Goal: Task Accomplishment & Management: Complete application form

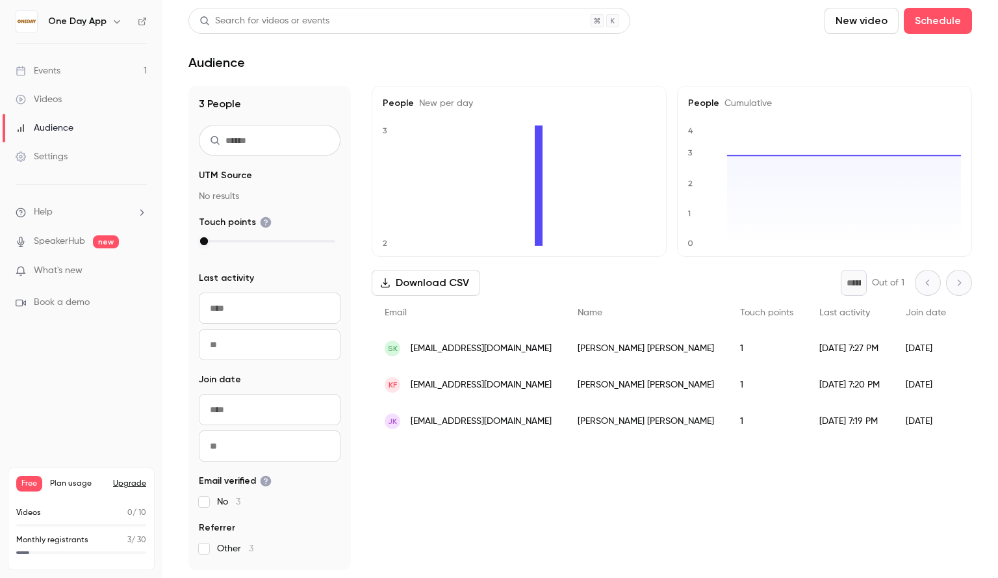
click at [76, 274] on span "What's new" at bounding box center [58, 271] width 49 height 14
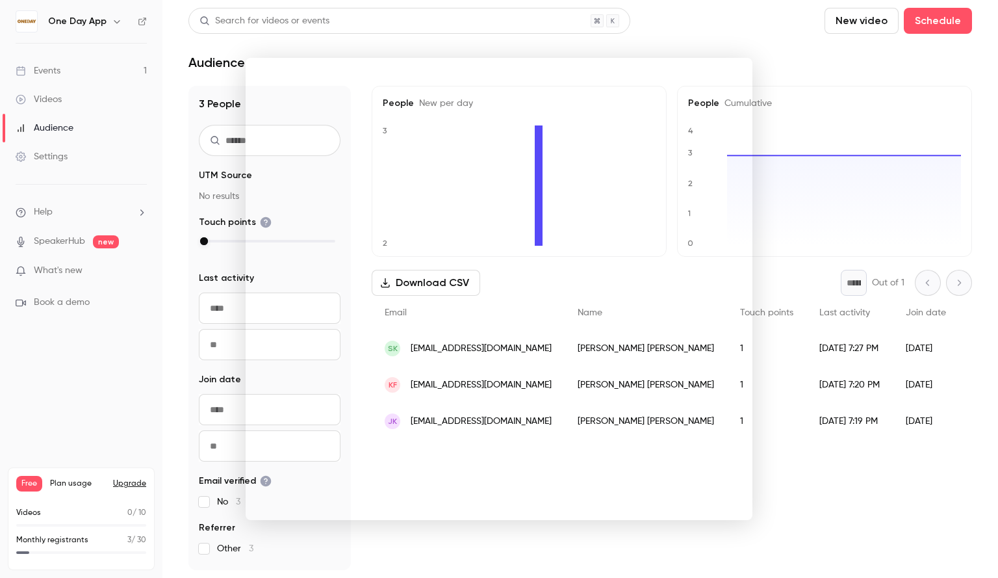
click at [809, 87] on div at bounding box center [499, 289] width 998 height 578
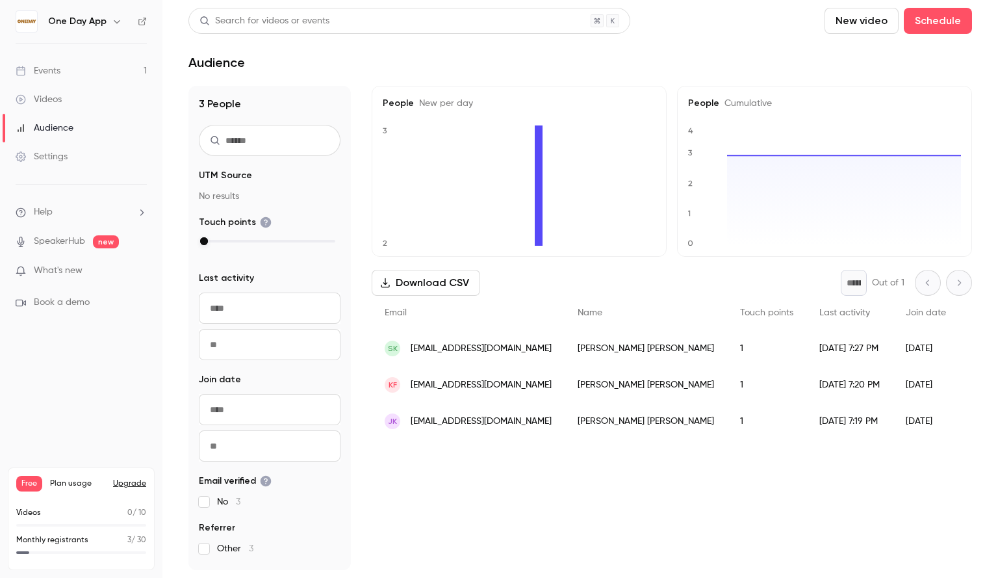
click at [109, 71] on link "Events 1" at bounding box center [81, 71] width 162 height 29
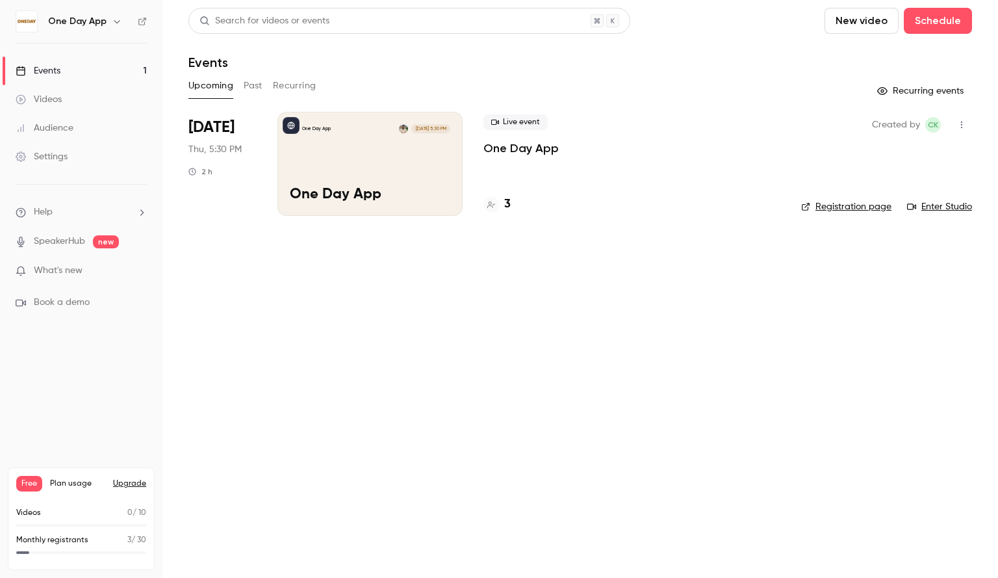
click at [940, 201] on link "Enter Studio" at bounding box center [939, 206] width 65 height 13
click at [937, 29] on button "Schedule" at bounding box center [938, 21] width 68 height 26
click at [899, 58] on div "One time event" at bounding box center [911, 56] width 99 height 13
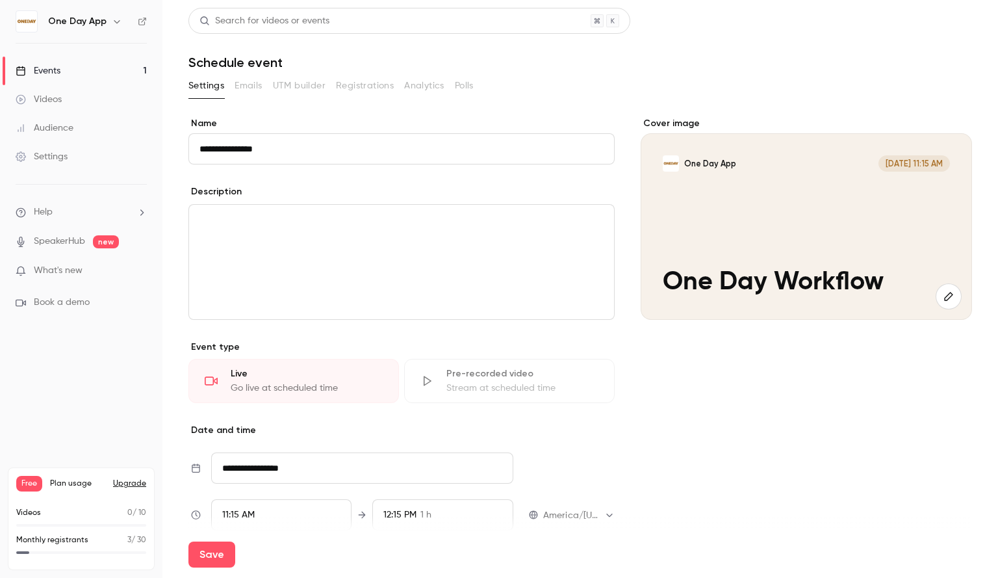
type input "**********"
click at [350, 219] on p "editor" at bounding box center [402, 221] width 404 height 16
click at [942, 294] on icon "button" at bounding box center [949, 296] width 14 height 10
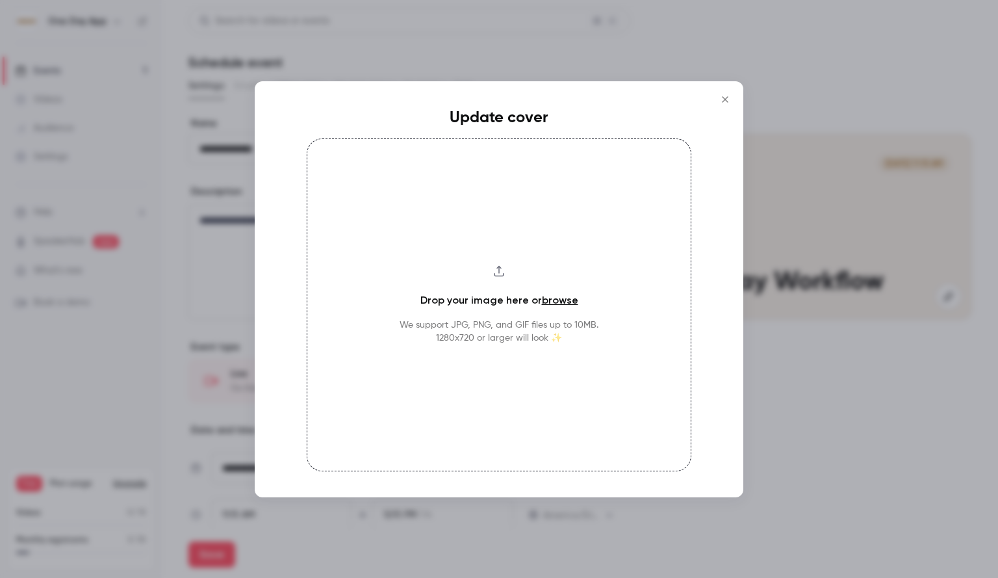
click at [725, 102] on icon "Close" at bounding box center [726, 99] width 16 height 10
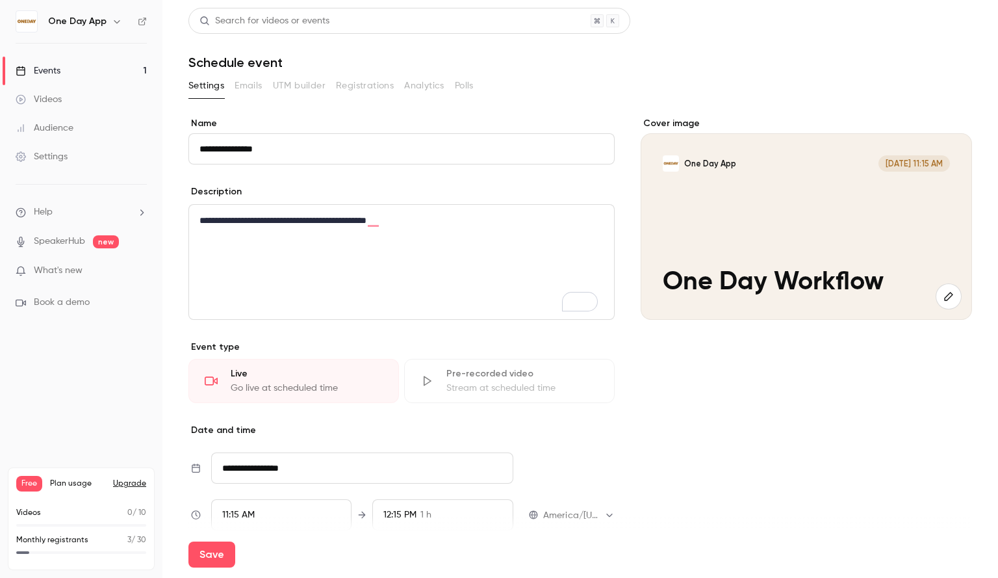
click at [942, 292] on icon "button" at bounding box center [949, 296] width 14 height 10
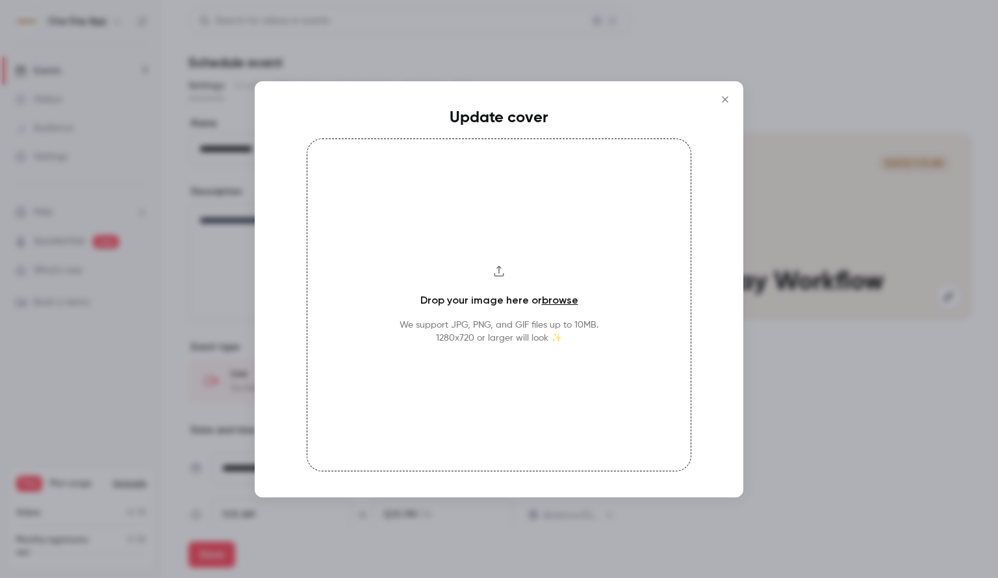
click at [554, 296] on link "browse" at bounding box center [560, 300] width 36 height 12
click at [564, 299] on link "browse" at bounding box center [560, 300] width 36 height 12
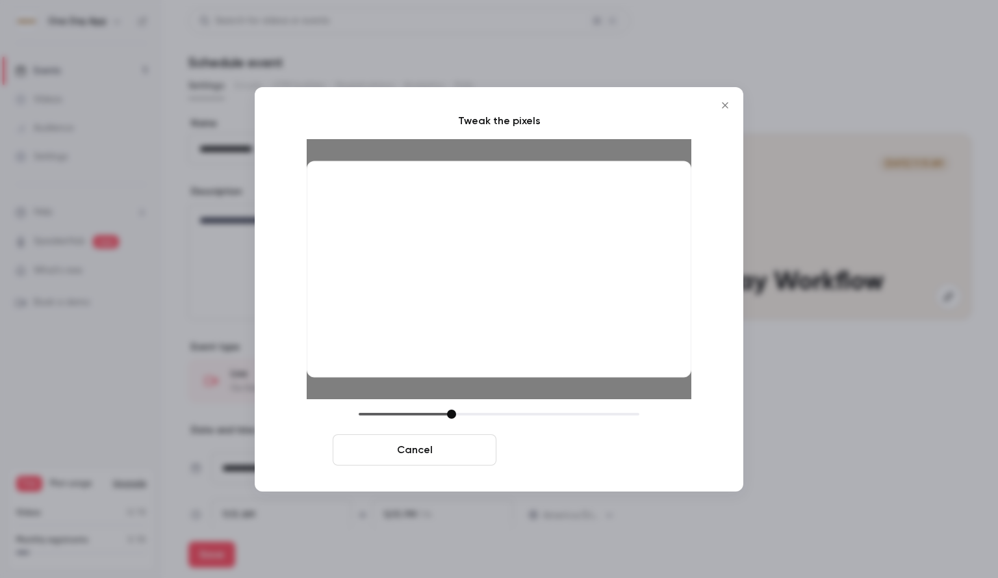
click at [548, 445] on button "Crop and save" at bounding box center [584, 449] width 164 height 31
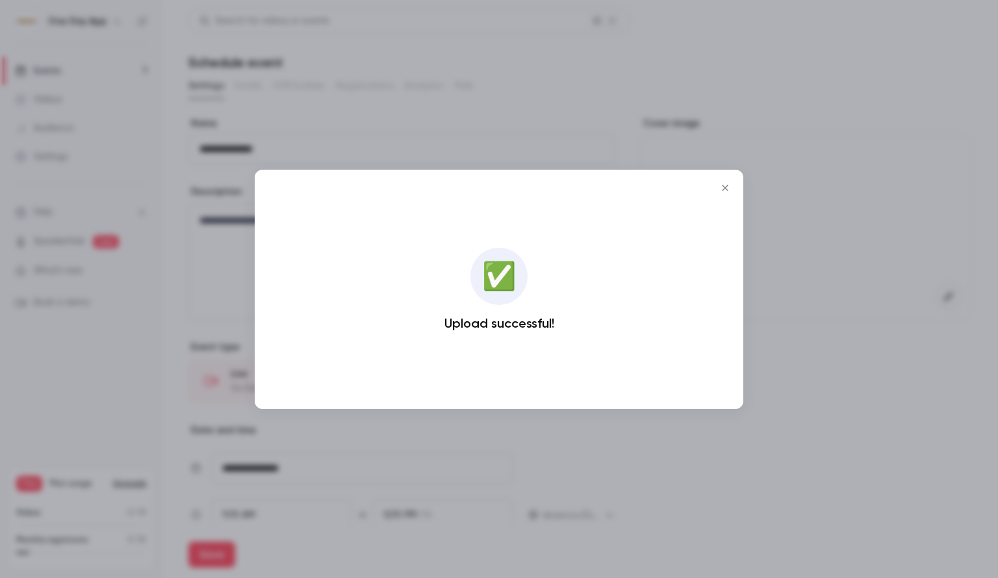
click at [727, 185] on icon "Close" at bounding box center [726, 188] width 16 height 10
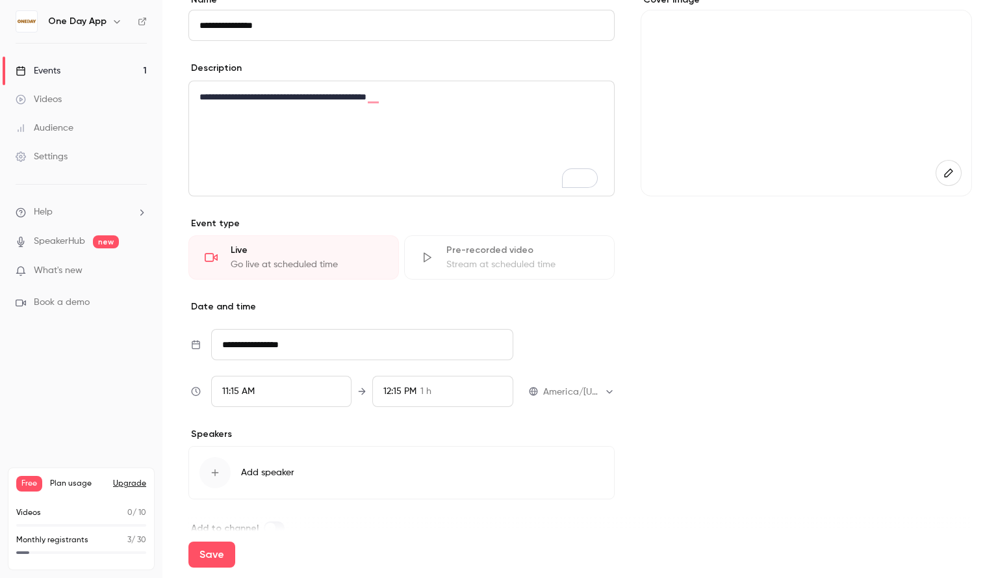
scroll to position [159, 0]
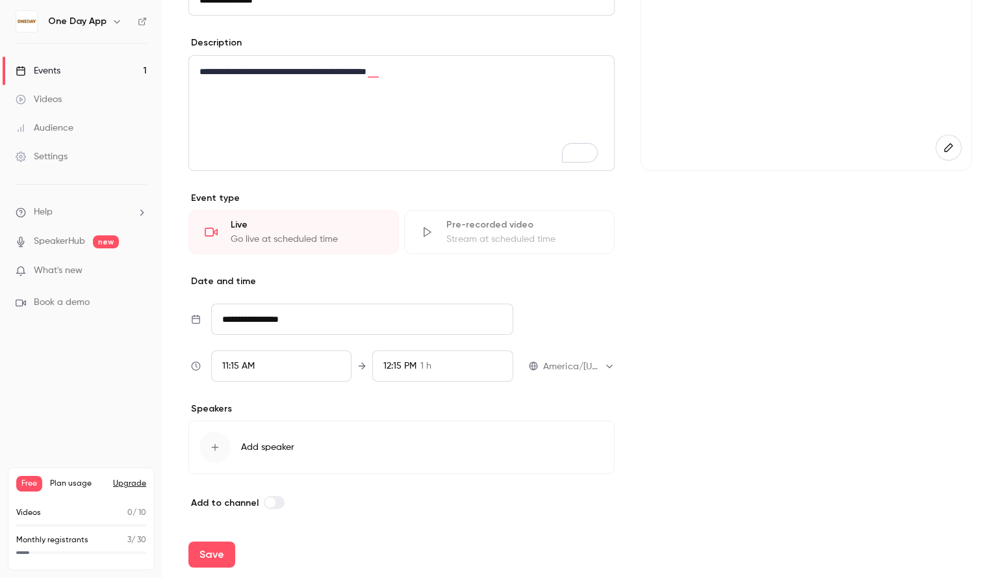
click at [359, 305] on input "**********" at bounding box center [362, 319] width 302 height 31
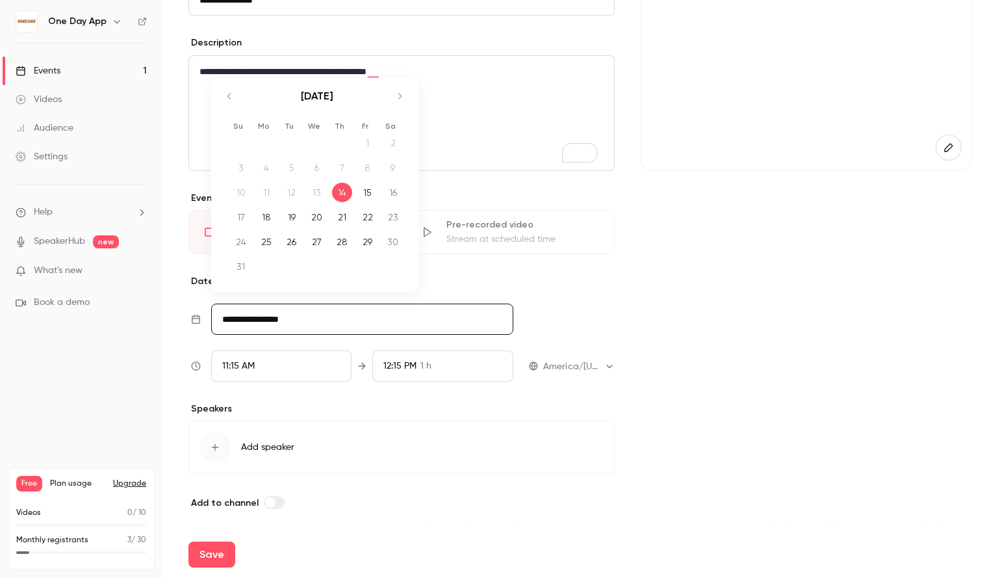
click at [344, 213] on div "21" at bounding box center [342, 216] width 20 height 19
type input "**********"
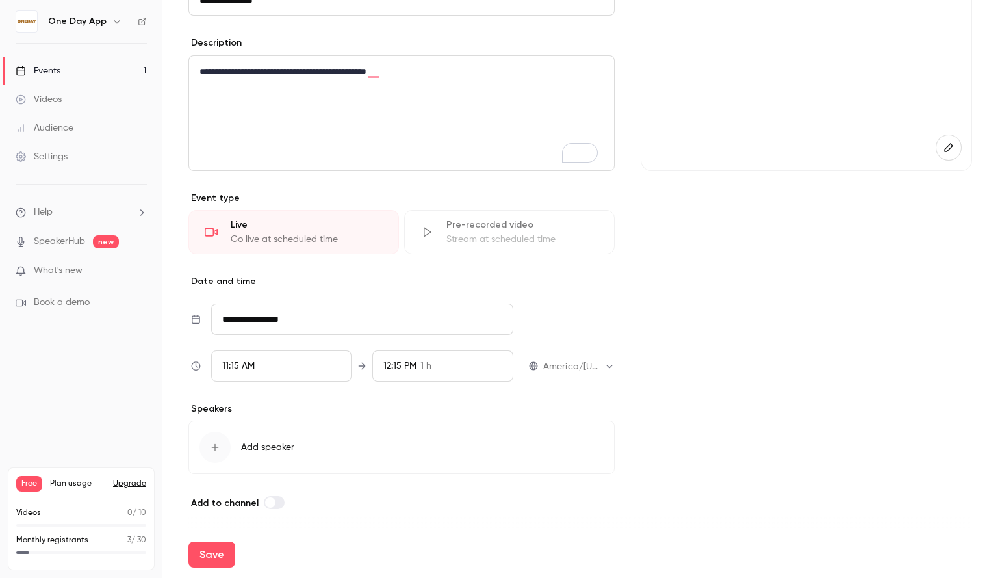
click at [289, 358] on div "11:15 AM" at bounding box center [281, 365] width 140 height 31
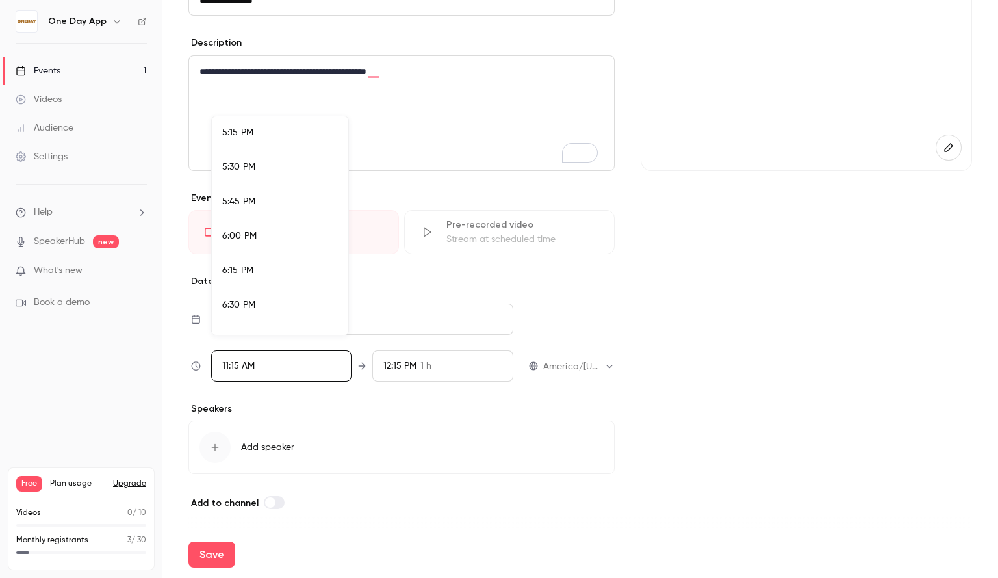
scroll to position [2378, 0]
click at [279, 159] on li "5:30 PM" at bounding box center [280, 166] width 136 height 34
click at [404, 361] on div at bounding box center [499, 289] width 998 height 578
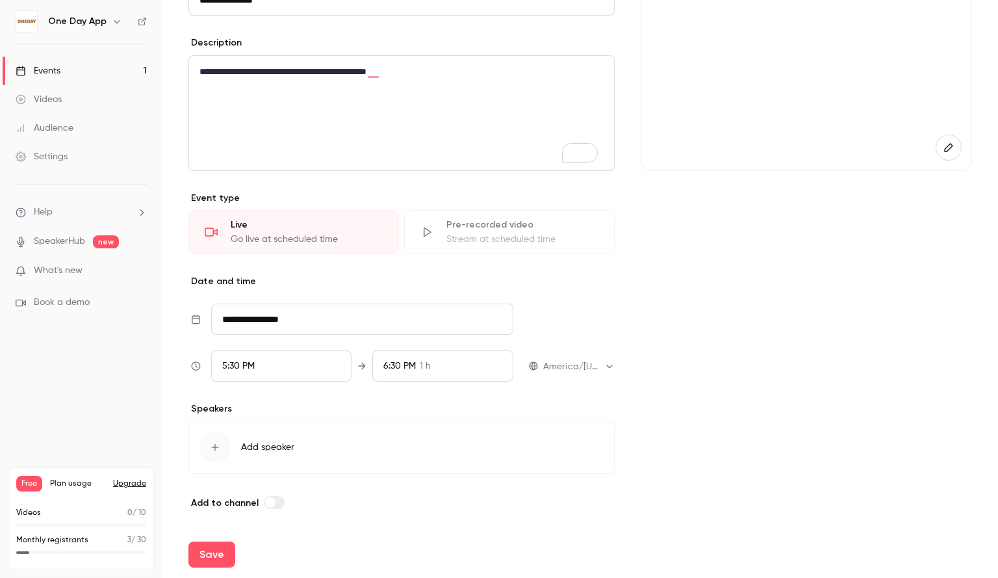
scroll to position [1458, 0]
click at [402, 361] on span "6:30 PM" at bounding box center [399, 365] width 32 height 9
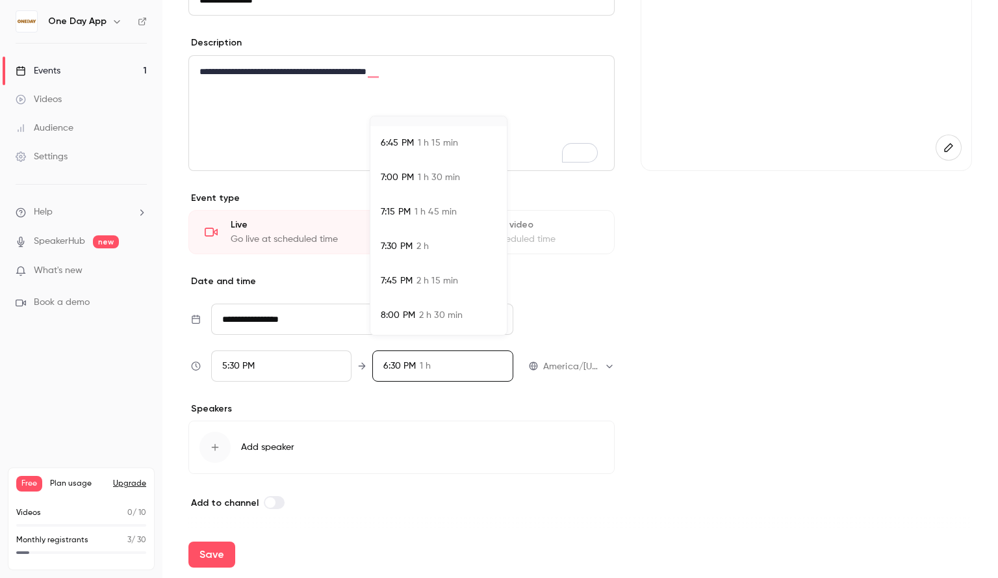
scroll to position [163, 0]
click at [411, 239] on span "7:30 PM" at bounding box center [397, 246] width 32 height 14
click at [674, 387] on div at bounding box center [499, 289] width 998 height 578
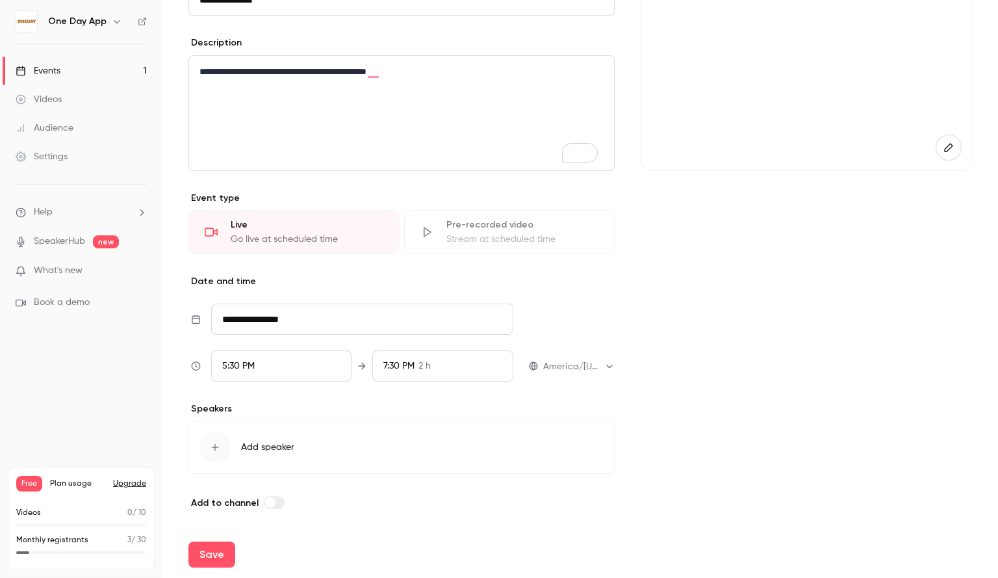
click at [273, 496] on label at bounding box center [274, 502] width 21 height 13
click at [222, 439] on div "button" at bounding box center [215, 447] width 31 height 31
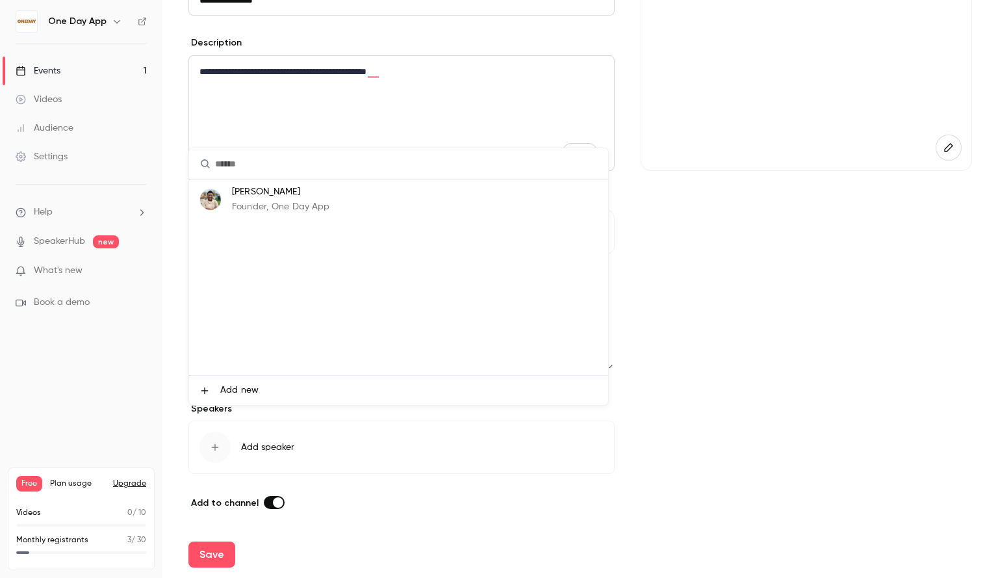
click at [263, 203] on p "Founder, One Day App" at bounding box center [281, 207] width 98 height 14
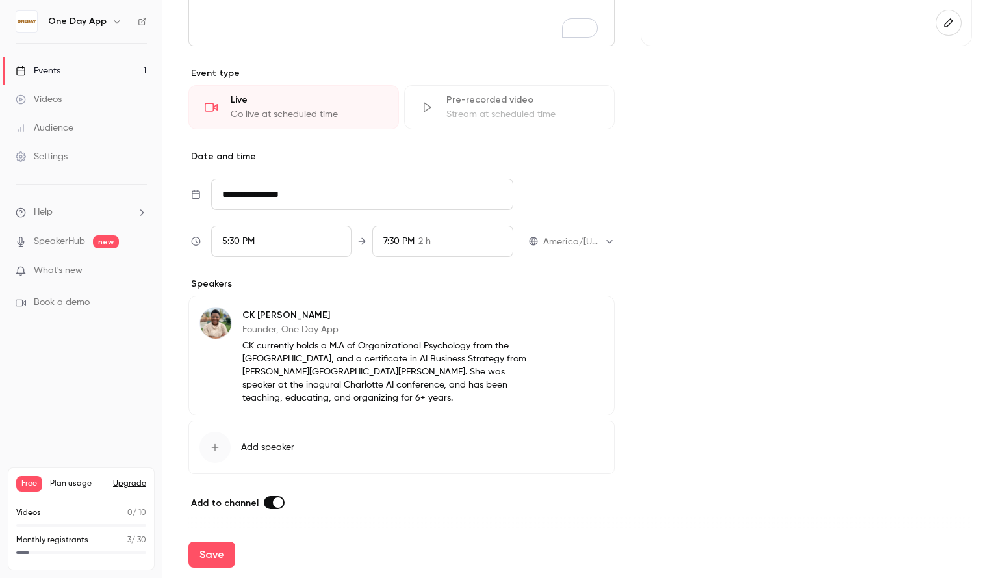
scroll to position [0, 0]
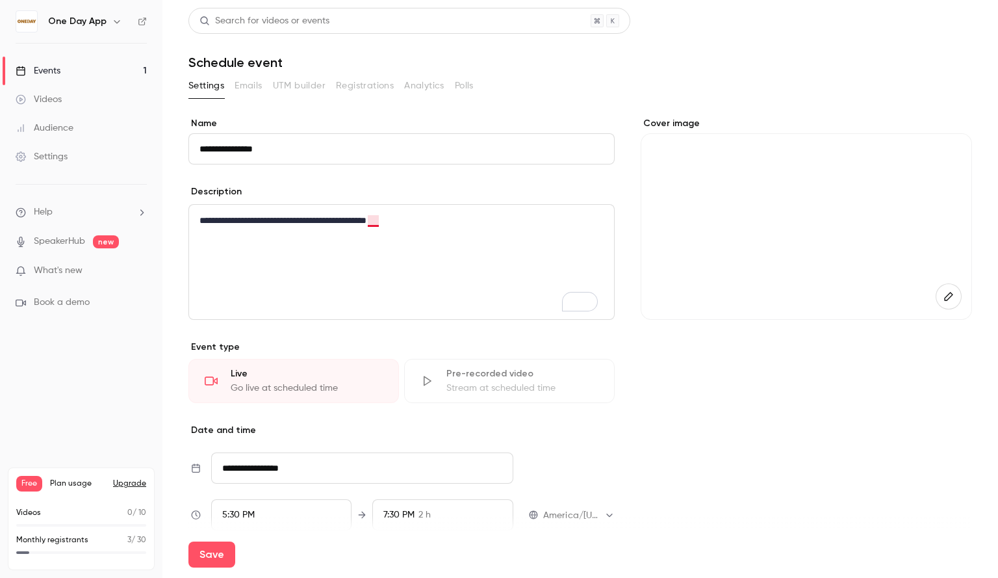
click at [378, 222] on p "**********" at bounding box center [399, 221] width 398 height 16
click at [374, 224] on p "**********" at bounding box center [399, 221] width 398 height 16
click at [428, 224] on p "**********" at bounding box center [399, 221] width 398 height 16
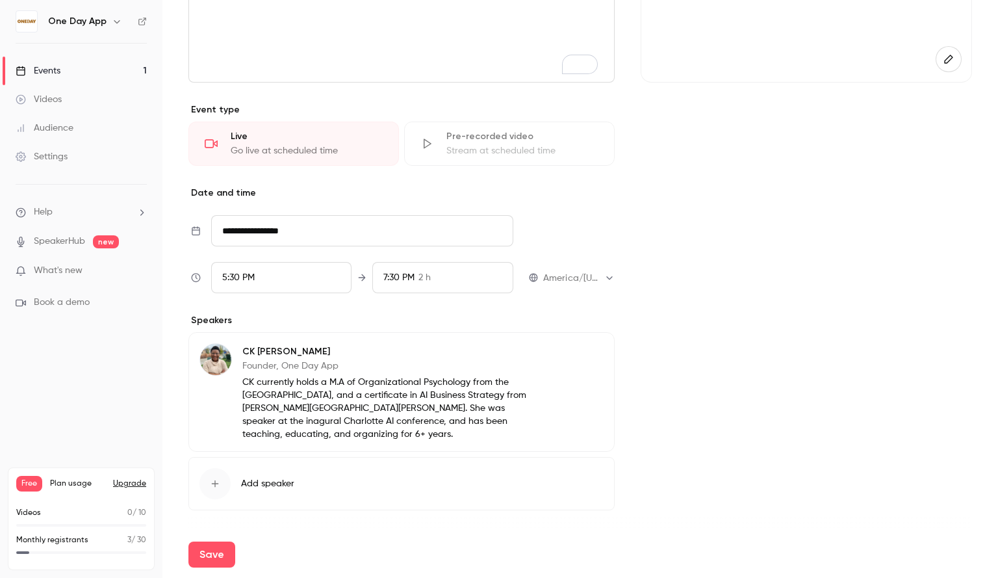
scroll to position [238, 0]
click at [214, 541] on button "Save" at bounding box center [211, 554] width 47 height 26
type input "**********"
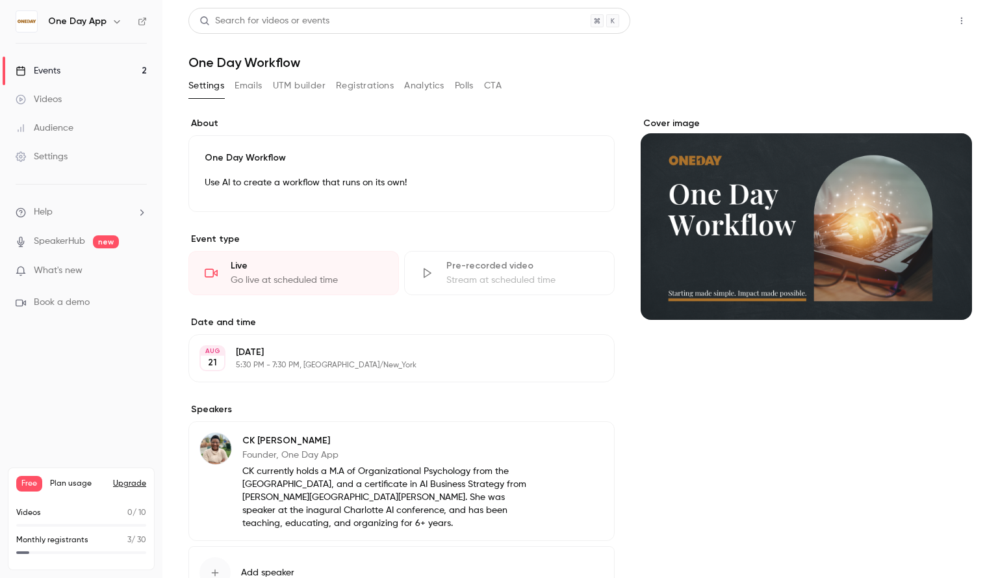
click at [918, 25] on button "Share" at bounding box center [915, 21] width 51 height 26
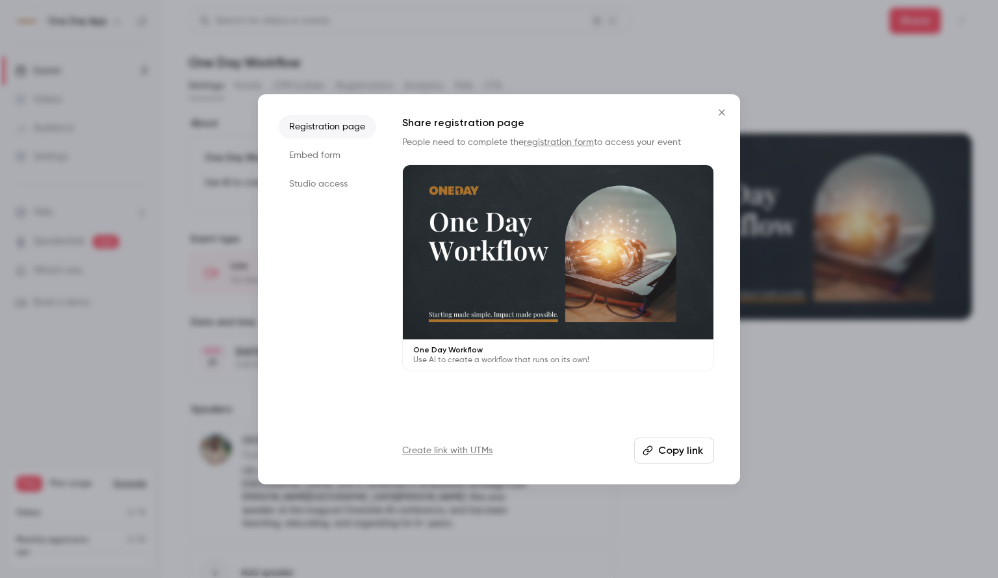
click at [680, 447] on button "Copy link" at bounding box center [674, 450] width 80 height 26
click at [304, 151] on li "Embed form" at bounding box center [327, 155] width 97 height 23
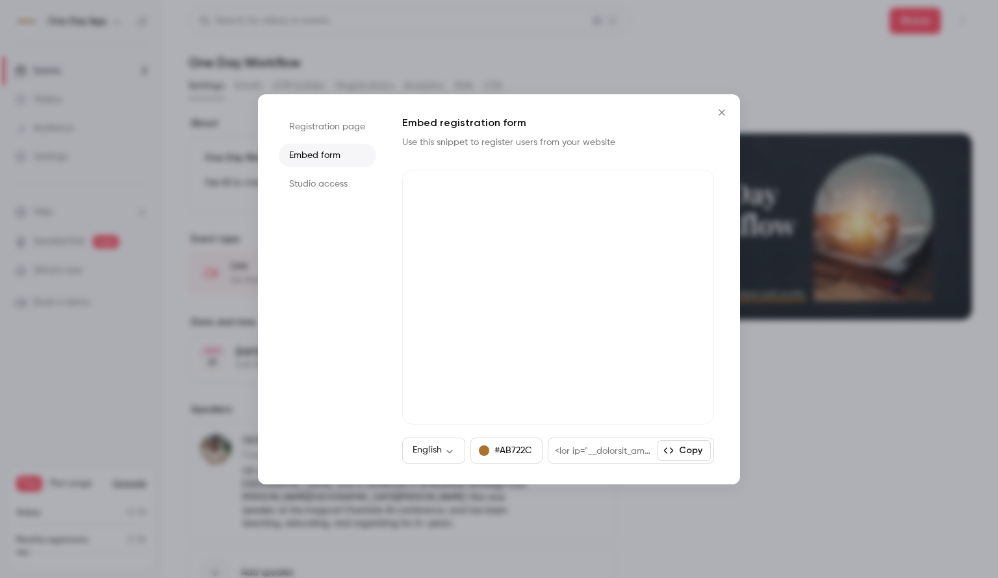
click at [312, 188] on li "Studio access" at bounding box center [327, 183] width 97 height 23
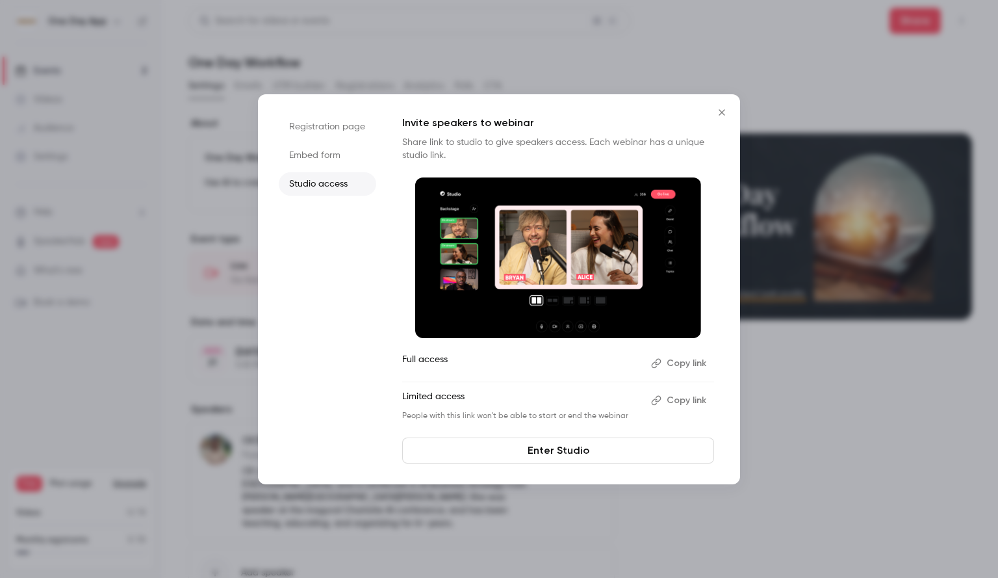
click at [324, 130] on li "Registration page" at bounding box center [327, 126] width 97 height 23
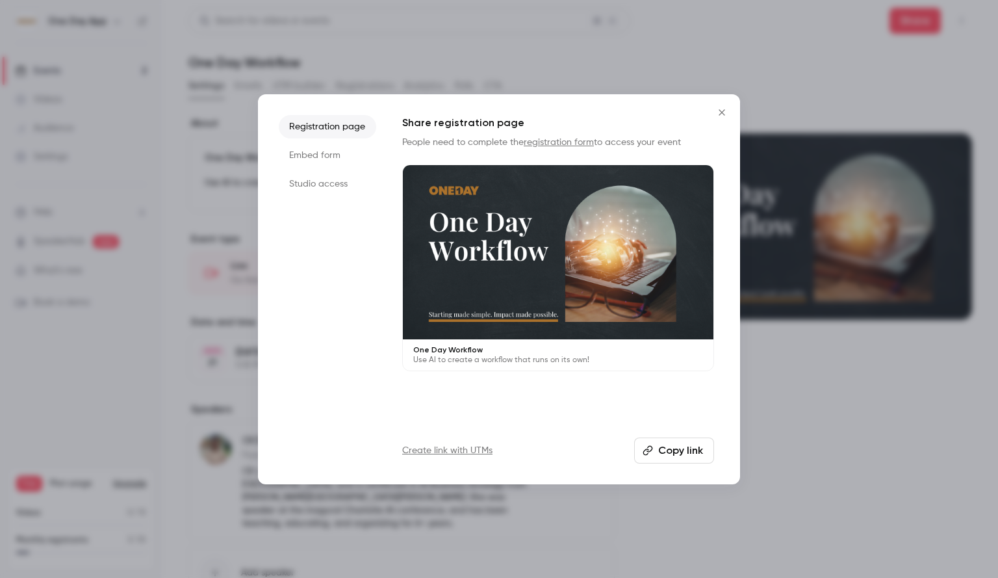
click at [721, 114] on icon "Close" at bounding box center [722, 112] width 6 height 6
